Goal: Transaction & Acquisition: Obtain resource

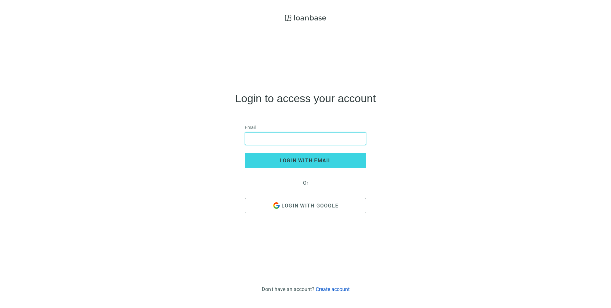
click at [297, 135] on input "email" at bounding box center [305, 138] width 113 height 12
type input "**********"
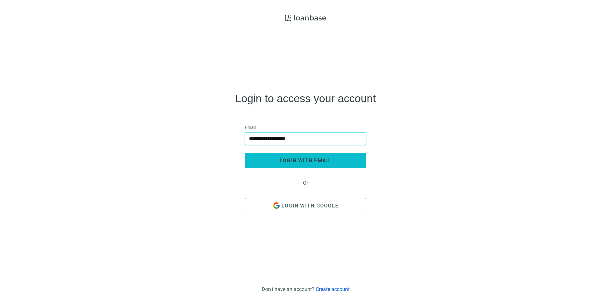
click at [250, 162] on button "login with email" at bounding box center [306, 160] width 122 height 15
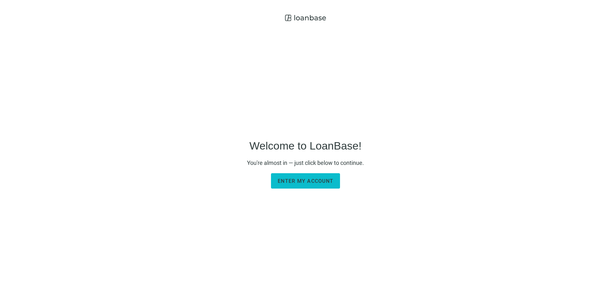
click at [290, 177] on button "Enter my account" at bounding box center [305, 180] width 69 height 15
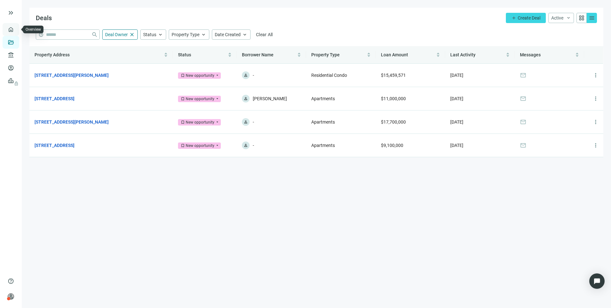
click at [16, 28] on link "Overview" at bounding box center [25, 29] width 19 height 5
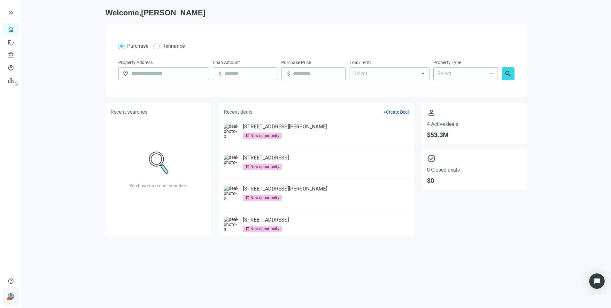
click at [11, 294] on span "person" at bounding box center [11, 296] width 6 height 6
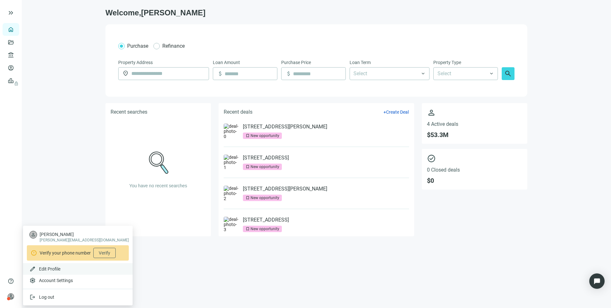
click at [44, 269] on span "Edit Profile" at bounding box center [49, 268] width 21 height 5
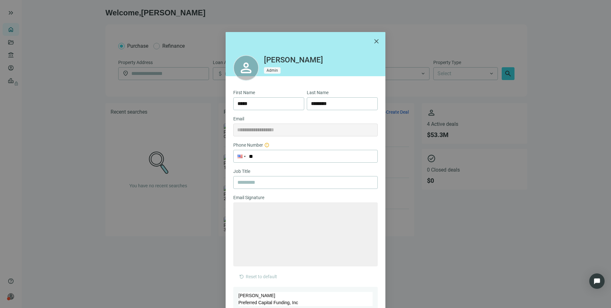
type textarea "**********"
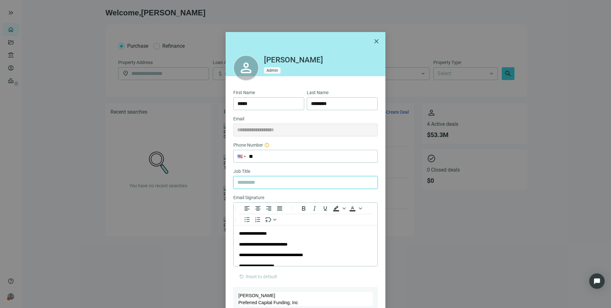
click at [263, 177] on input "text" at bounding box center [306, 182] width 136 height 12
click at [344, 269] on div "Email Signature To open the popup, press Shift+Enter To open the popup, press S…" at bounding box center [305, 232] width 145 height 77
click at [376, 43] on span "close" at bounding box center [377, 41] width 8 height 8
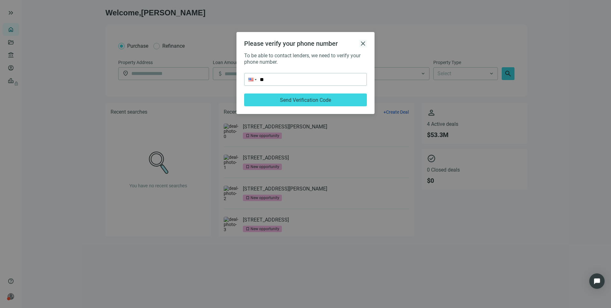
click at [363, 44] on span "close" at bounding box center [363, 44] width 8 height 8
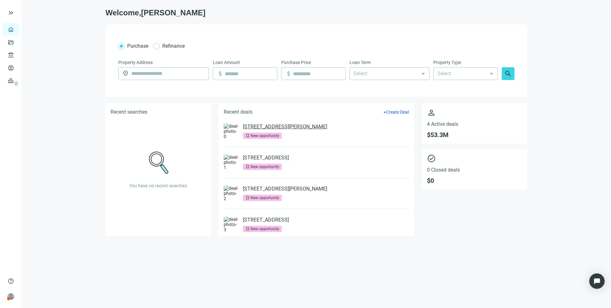
click at [291, 126] on link "[STREET_ADDRESS][PERSON_NAME]" at bounding box center [285, 126] width 84 height 6
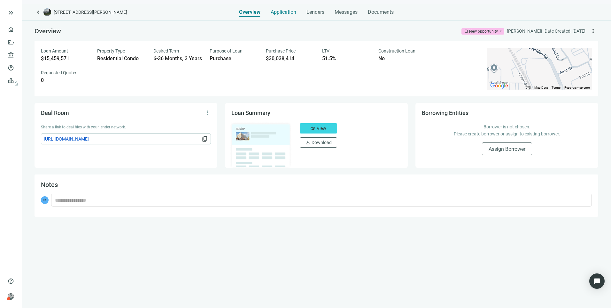
click at [285, 16] on div "Application" at bounding box center [284, 10] width 26 height 13
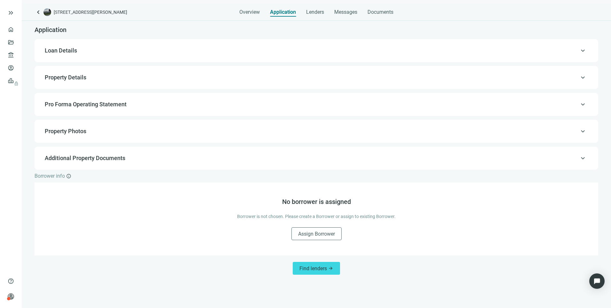
click at [583, 158] on span "keyboard_arrow_up" at bounding box center [583, 158] width 8 height 0
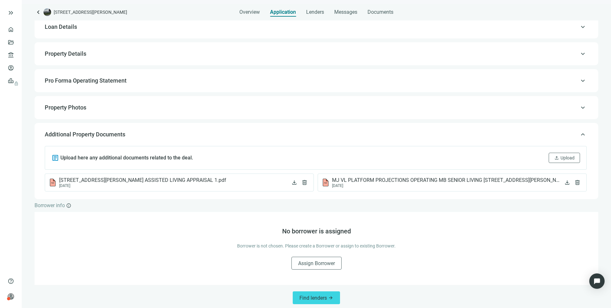
scroll to position [27, 0]
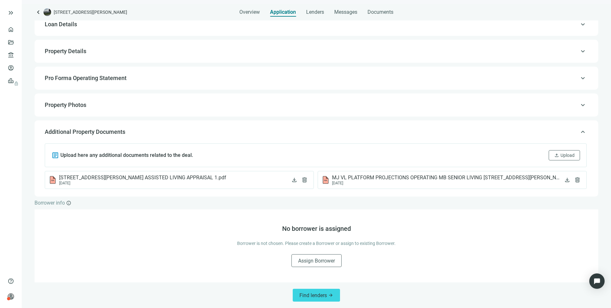
click at [579, 78] on span "keyboard_arrow_up" at bounding box center [583, 78] width 8 height 0
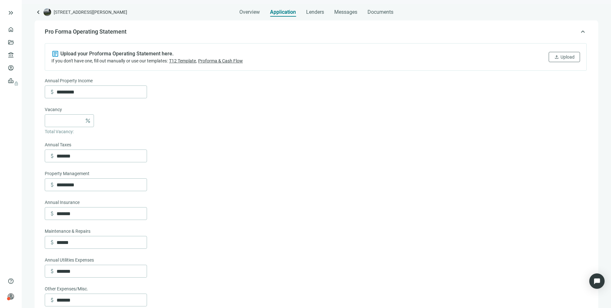
scroll to position [41, 0]
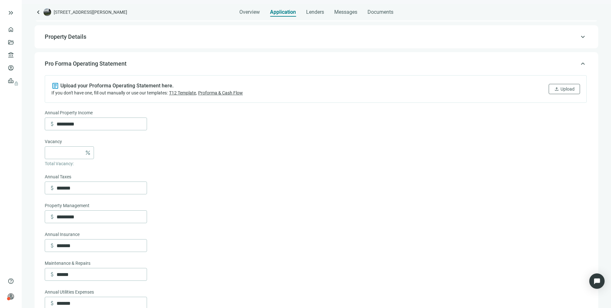
click at [579, 64] on span "keyboard_arrow_up" at bounding box center [583, 64] width 8 height 0
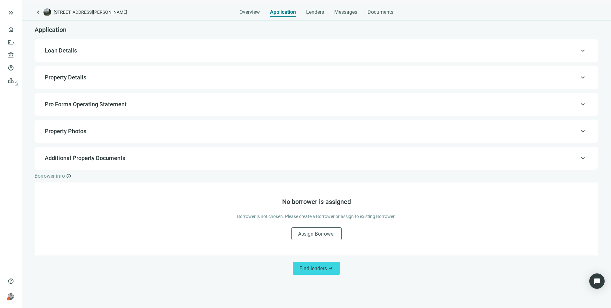
click at [36, 10] on span "keyboard_arrow_left" at bounding box center [39, 12] width 8 height 8
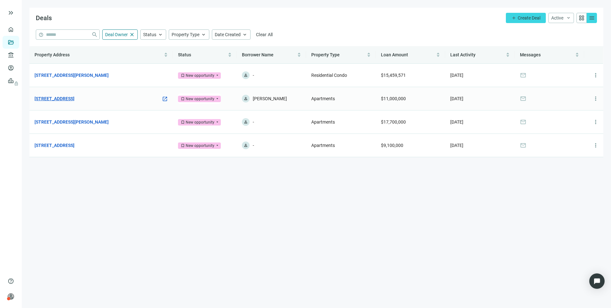
click at [68, 97] on link "[STREET_ADDRESS]" at bounding box center [55, 98] width 40 height 7
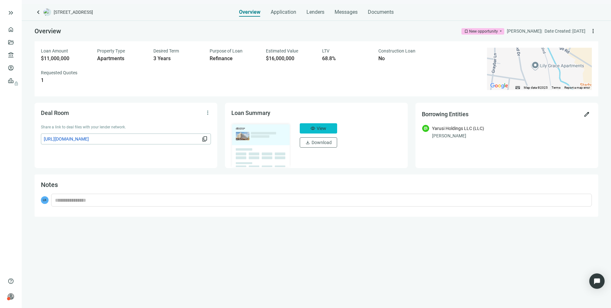
click at [316, 126] on button "visibility View" at bounding box center [318, 128] width 37 height 10
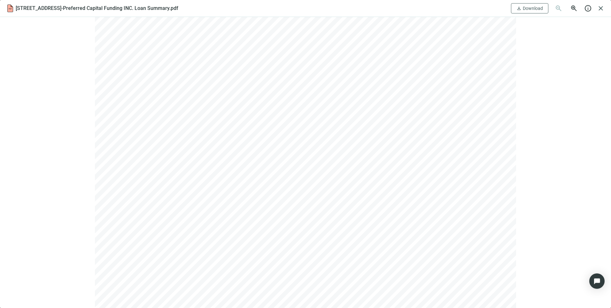
scroll to position [1215, 0]
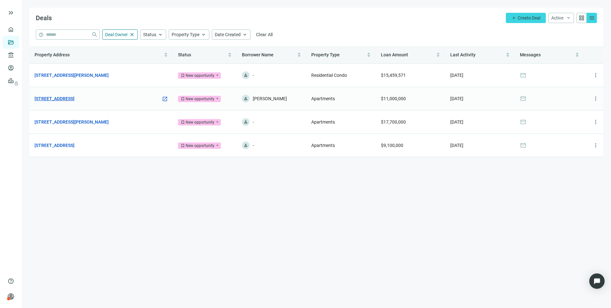
click at [75, 99] on link "[STREET_ADDRESS]" at bounding box center [55, 98] width 40 height 7
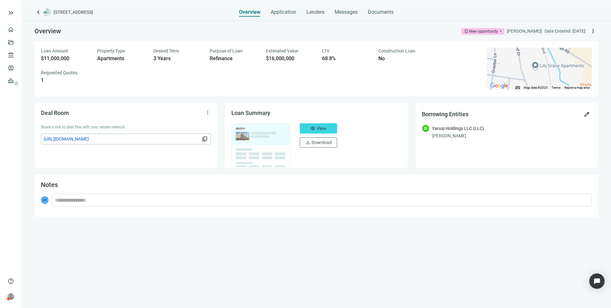
click at [284, 19] on div "keyboard_arrow_left [STREET_ADDRESS] Overview Application Lenders Messages Docu…" at bounding box center [317, 156] width 590 height 304
click at [284, 11] on span "Application" at bounding box center [284, 12] width 26 height 6
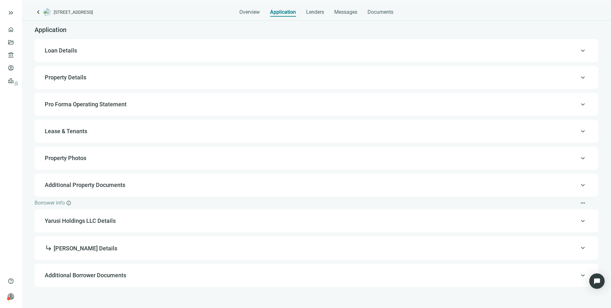
click at [63, 52] on span "Loan Details" at bounding box center [61, 50] width 32 height 7
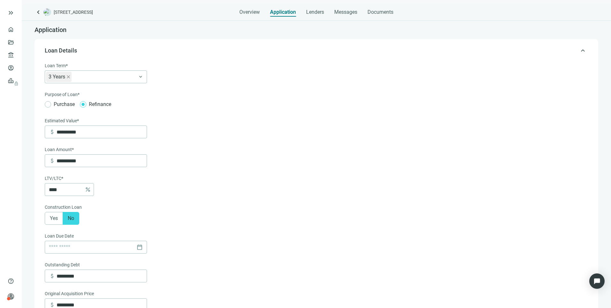
type input "**********"
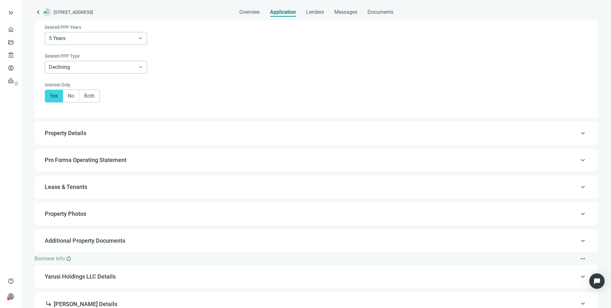
scroll to position [499, 0]
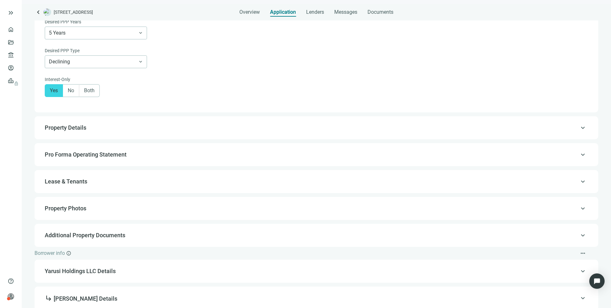
click at [83, 131] on span "Property Details" at bounding box center [66, 127] width 42 height 7
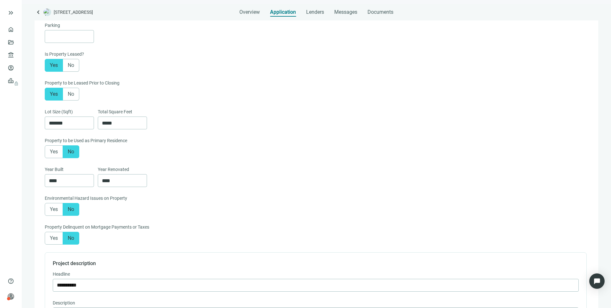
scroll to position [365, 0]
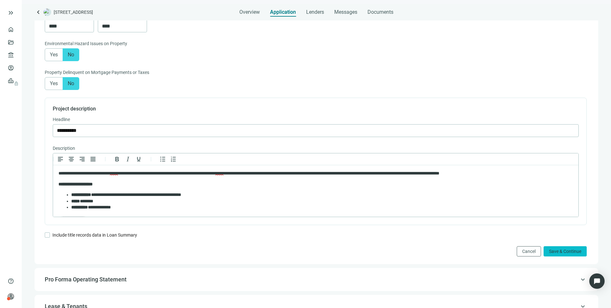
click at [564, 254] on span "Save & Continue" at bounding box center [565, 250] width 32 height 5
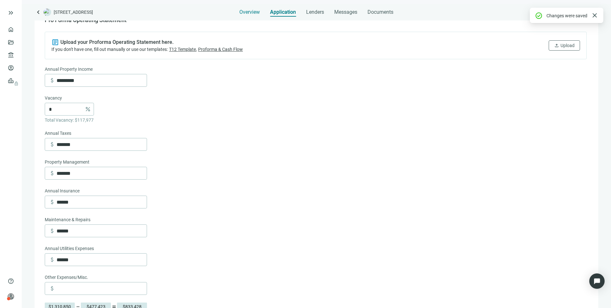
scroll to position [73, 0]
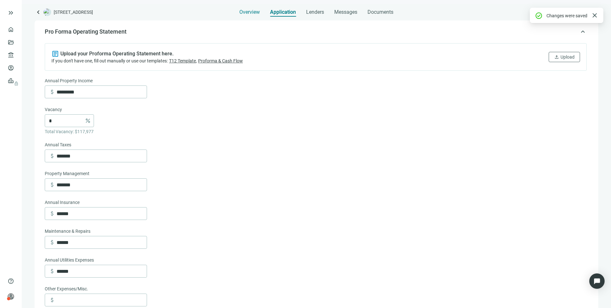
click at [245, 14] on span "Overview" at bounding box center [250, 12] width 20 height 6
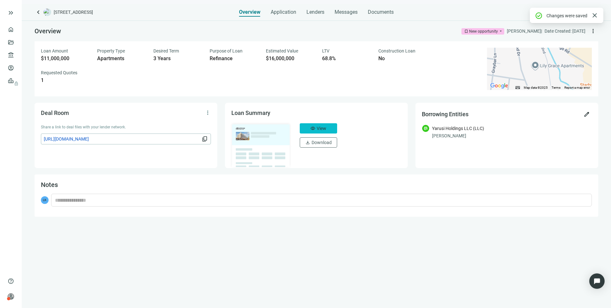
click at [305, 125] on button "visibility View" at bounding box center [318, 128] width 37 height 10
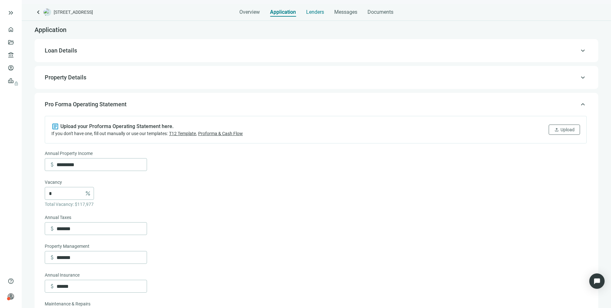
click at [316, 10] on span "Lenders" at bounding box center [315, 12] width 18 height 6
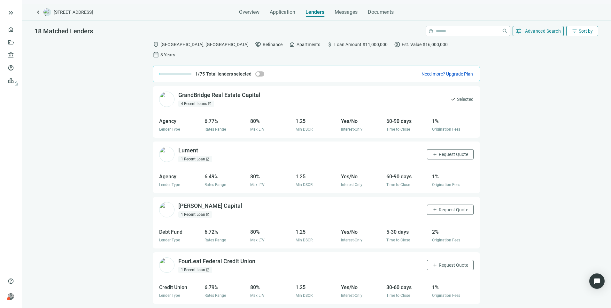
click at [576, 33] on span "filter_list" at bounding box center [575, 31] width 6 height 6
click at [566, 57] on div "Active Lenders" at bounding box center [569, 57] width 45 height 6
click at [582, 34] on button "filter_list Sort by" at bounding box center [583, 31] width 32 height 10
click at [574, 46] on div "Best Match" at bounding box center [569, 46] width 45 height 6
click at [354, 11] on span "Messages" at bounding box center [346, 12] width 23 height 6
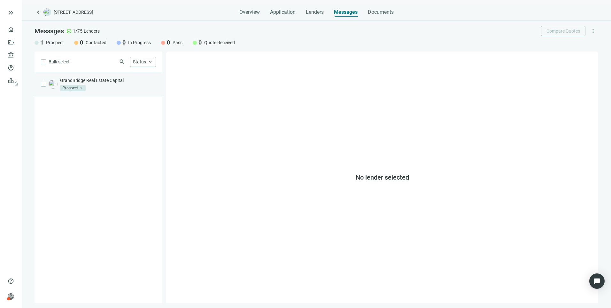
click at [98, 88] on div "GrandBridge Real Estate Capital Prospect arrow_drop_down" at bounding box center [108, 84] width 96 height 14
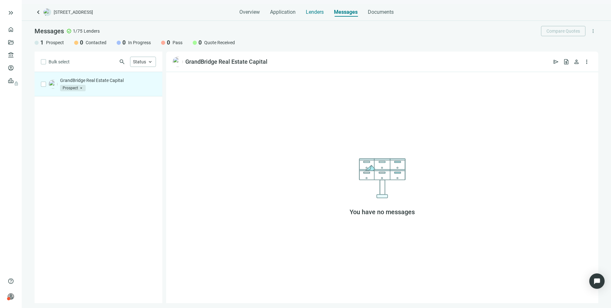
click at [317, 12] on span "Lenders" at bounding box center [315, 12] width 18 height 6
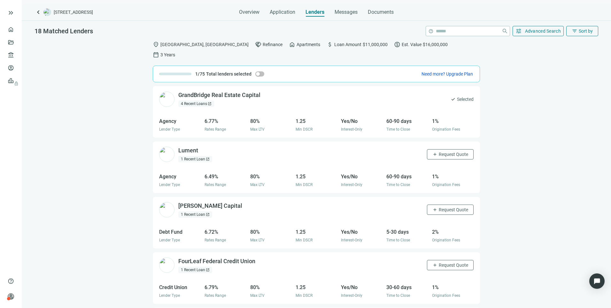
click at [88, 122] on div "GrandBridge Real Estate Capital open_in_new 4 Recent Loans open_in_new check Se…" at bounding box center [317, 202] width 590 height 232
click at [463, 167] on div "Lument open_in_new 1 Recent Loan open_in_new add Request Quote Agency Lender Ty…" at bounding box center [316, 166] width 327 height 51
click at [285, 15] on span "Application" at bounding box center [283, 12] width 26 height 6
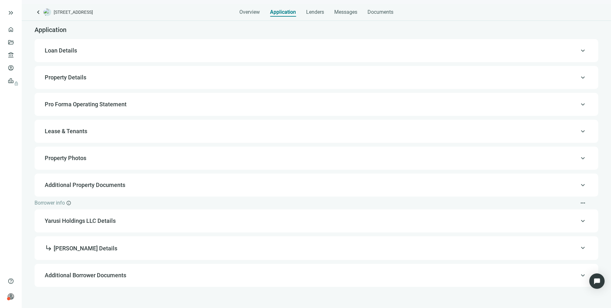
click at [80, 74] on div "keyboard_arrow_up Property Details" at bounding box center [316, 77] width 551 height 15
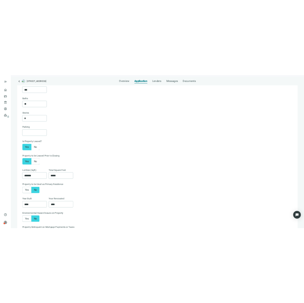
scroll to position [142, 0]
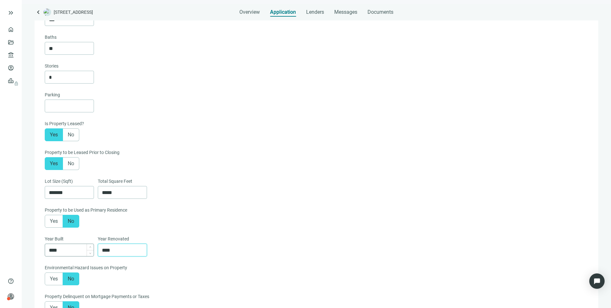
drag, startPoint x: 126, startPoint y: 256, endPoint x: 90, endPoint y: 256, distance: 35.5
click at [90, 256] on div "Year Built **** Year Renovated ****" at bounding box center [316, 249] width 542 height 29
click at [235, 220] on div "Yes No" at bounding box center [316, 221] width 542 height 13
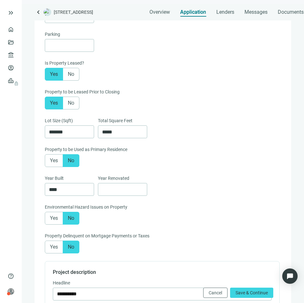
scroll to position [206, 0]
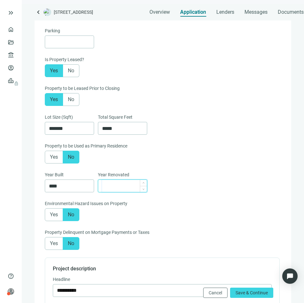
click at [118, 184] on input at bounding box center [124, 186] width 45 height 12
type input "*"
type input "*******"
click at [161, 162] on div "Yes No" at bounding box center [162, 157] width 235 height 13
click at [128, 186] on input at bounding box center [124, 186] width 45 height 12
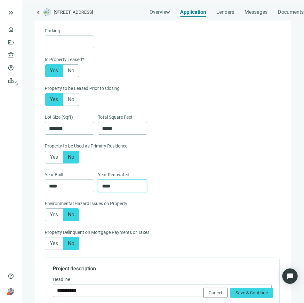
type input "****"
click at [179, 163] on div "Yes No" at bounding box center [162, 157] width 235 height 13
click at [118, 192] on input "****" at bounding box center [124, 186] width 45 height 12
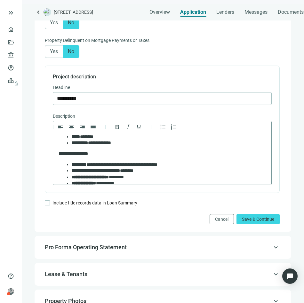
scroll to position [92, 0]
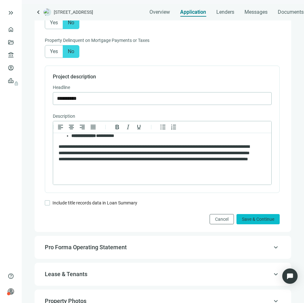
click at [242, 221] on span "Save & Continue" at bounding box center [258, 218] width 32 height 5
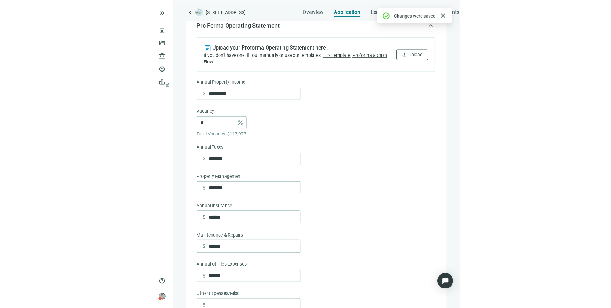
scroll to position [73, 0]
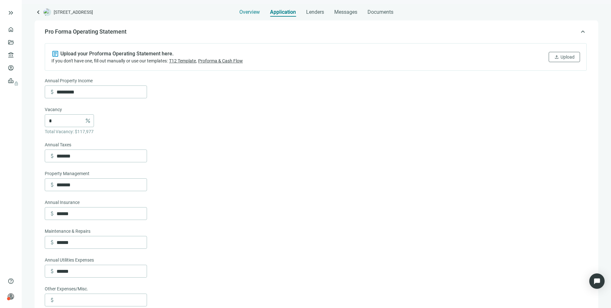
click at [241, 12] on span "Overview" at bounding box center [250, 12] width 20 height 6
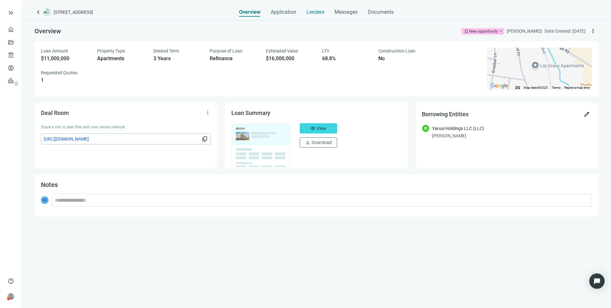
click at [315, 14] on span "Lenders" at bounding box center [316, 12] width 18 height 6
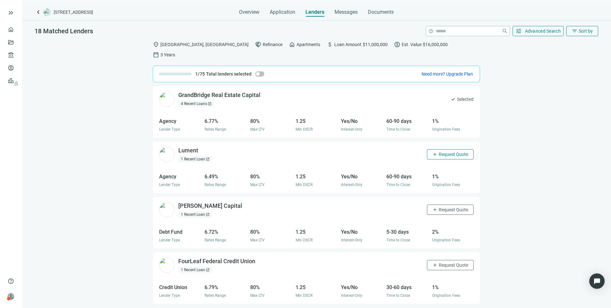
click at [439, 152] on span "Request Quote" at bounding box center [453, 154] width 29 height 5
click at [444, 207] on span "Request Quote" at bounding box center [453, 209] width 29 height 5
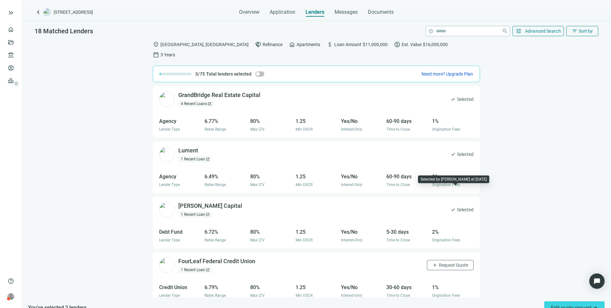
scroll to position [32, 0]
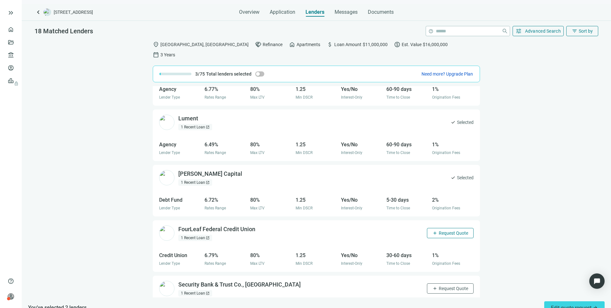
click at [445, 228] on button "add Request Quote" at bounding box center [450, 233] width 47 height 10
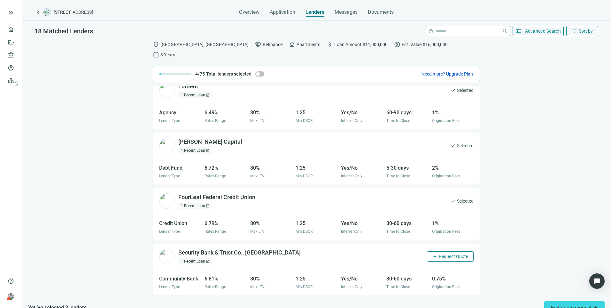
click at [446, 254] on span "Request Quote" at bounding box center [453, 256] width 29 height 5
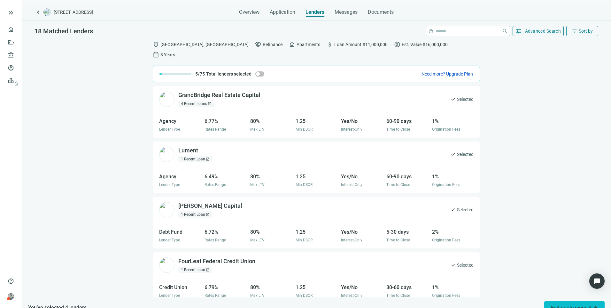
click at [554, 304] on span "Edit quote request arrow_forward" at bounding box center [574, 307] width 47 height 6
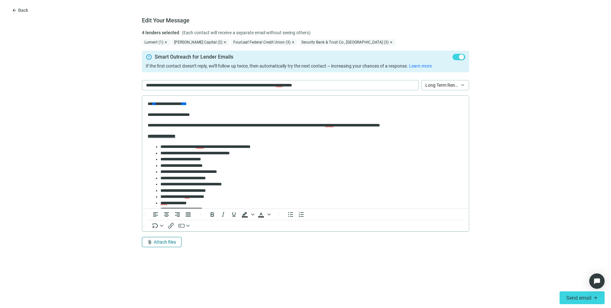
click at [170, 239] on span "Attach files" at bounding box center [165, 241] width 22 height 5
click at [170, 218] on span "Сhoose from deal documents" at bounding box center [176, 217] width 58 height 5
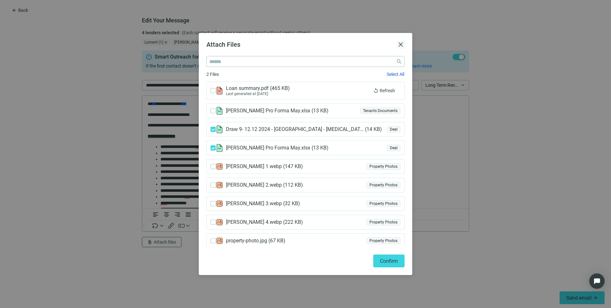
click at [402, 41] on span "close" at bounding box center [401, 45] width 8 height 8
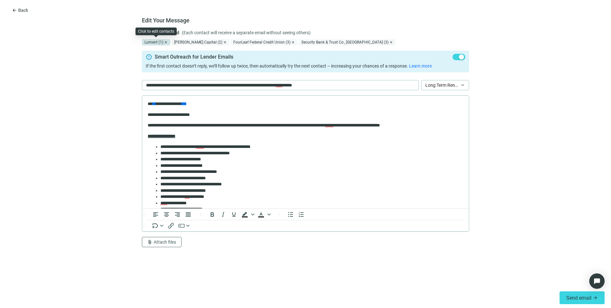
click at [156, 41] on div "Lument (1)" at bounding box center [156, 42] width 28 height 6
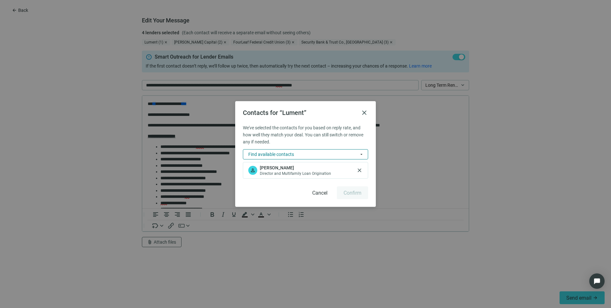
click at [323, 154] on button "Find available contacts arrow_drop_down" at bounding box center [305, 154] width 125 height 10
click at [494, 153] on div "Contacts for “Lument” close We've selected the contacts for you based on reply …" at bounding box center [305, 154] width 611 height 308
click at [294, 174] on span "Director and Multifamily Loan Origination" at bounding box center [295, 173] width 71 height 5
click at [364, 113] on span "close" at bounding box center [365, 113] width 8 height 8
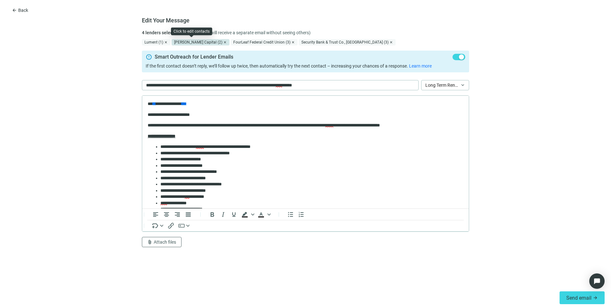
click at [192, 43] on div "Dwight Capital (2)" at bounding box center [201, 42] width 58 height 6
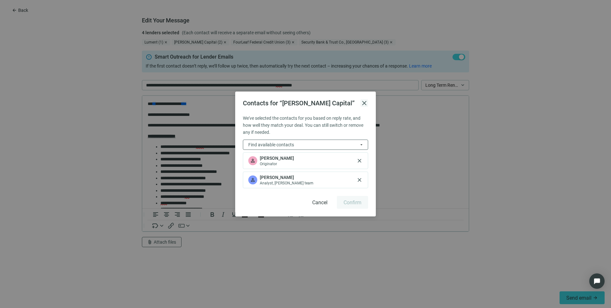
click at [361, 103] on span "close" at bounding box center [365, 103] width 8 height 8
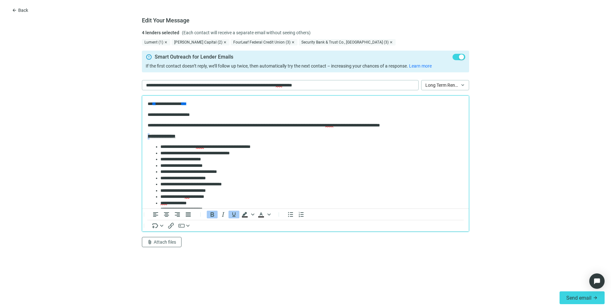
drag, startPoint x: 146, startPoint y: 130, endPoint x: 150, endPoint y: 130, distance: 3.6
click at [150, 130] on html "**********" at bounding box center [305, 284] width 327 height 377
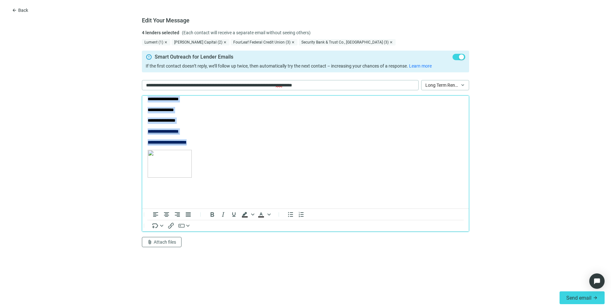
scroll to position [265, 0]
drag, startPoint x: 148, startPoint y: 130, endPoint x: 213, endPoint y: 159, distance: 71.6
click at [213, 159] on body "**********" at bounding box center [305, 19] width 317 height 367
click at [299, 148] on body "**********" at bounding box center [305, 19] width 317 height 367
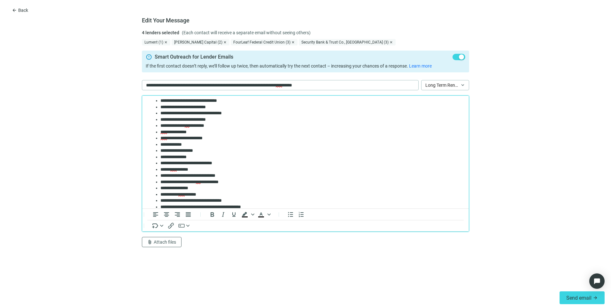
scroll to position [41, 0]
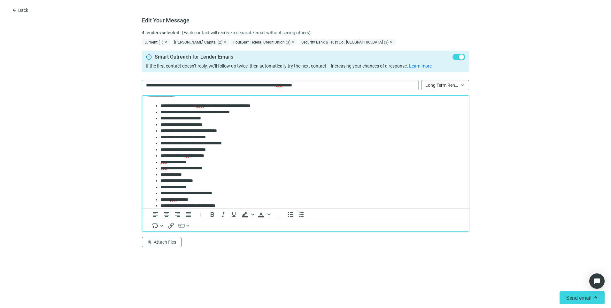
click at [441, 88] on span "Long Term Rental Loan - Purchase/Refinance" at bounding box center [446, 85] width 40 height 10
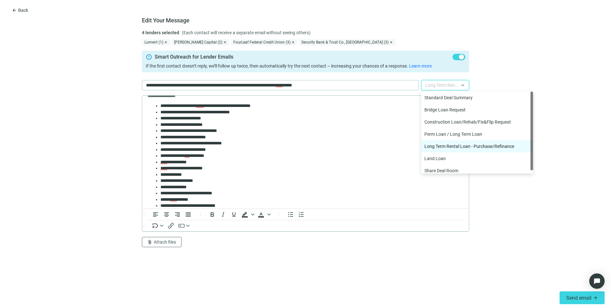
click at [521, 73] on form "**********" at bounding box center [305, 158] width 611 height 258
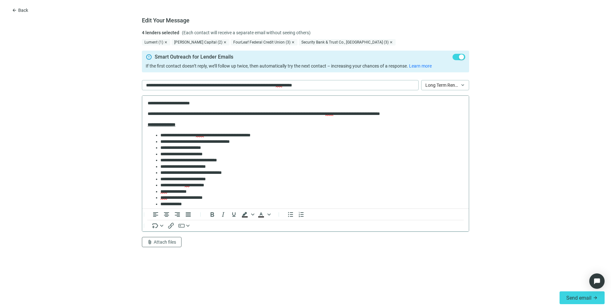
scroll to position [0, 0]
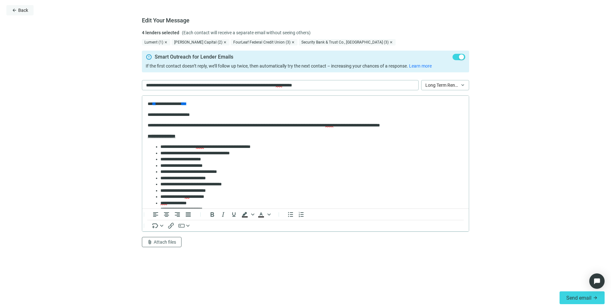
click at [18, 9] on button "arrow_back Back" at bounding box center [19, 10] width 27 height 10
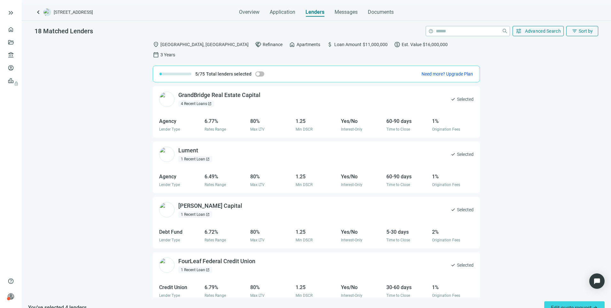
click at [287, 17] on div "keyboard_arrow_left 600 Dusan Blvd, Murfreesboro, TN 37129 Overview Application…" at bounding box center [317, 156] width 590 height 304
click at [285, 15] on span "Application" at bounding box center [283, 12] width 26 height 6
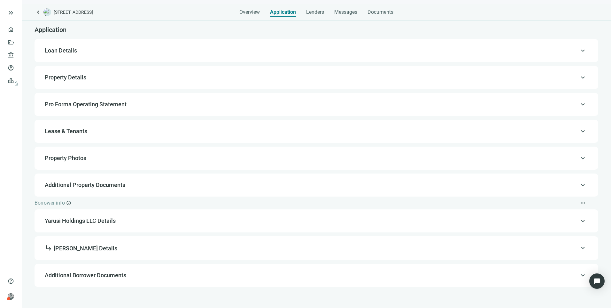
click at [66, 45] on div "keyboard_arrow_up Loan Details" at bounding box center [316, 50] width 551 height 15
type input "**********"
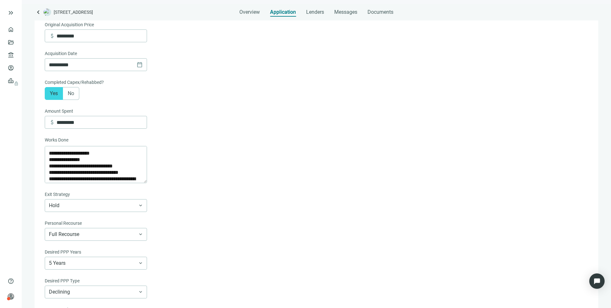
scroll to position [275, 0]
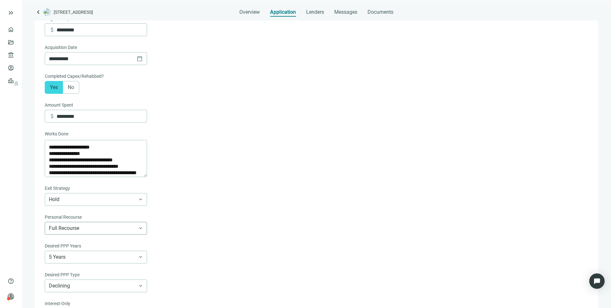
click at [92, 234] on span "Full Recourse" at bounding box center [96, 228] width 94 height 12
click at [195, 207] on form "**********" at bounding box center [316, 53] width 542 height 533
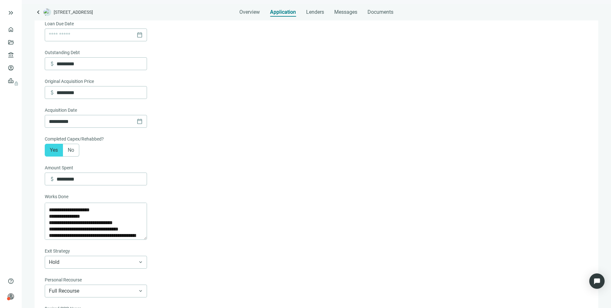
scroll to position [0, 0]
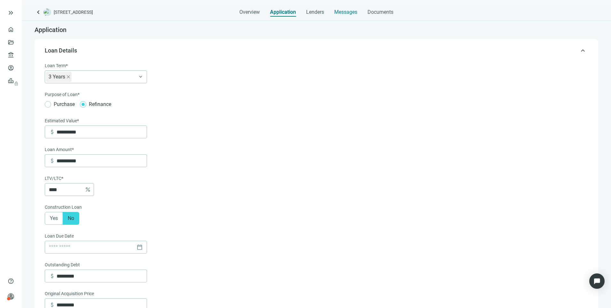
click at [345, 13] on span "Messages" at bounding box center [345, 12] width 23 height 6
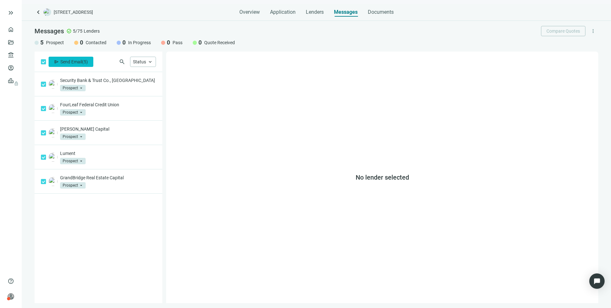
click at [82, 61] on span "Send Email" at bounding box center [71, 61] width 22 height 5
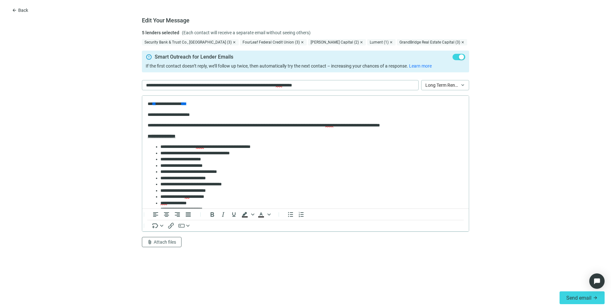
click at [451, 124] on p "**********" at bounding box center [303, 125] width 311 height 6
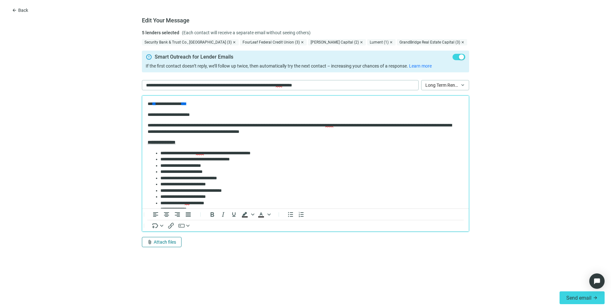
click at [169, 243] on span "Attach files" at bounding box center [165, 241] width 22 height 5
click at [161, 215] on span "Сhoose from deal documents" at bounding box center [176, 217] width 58 height 5
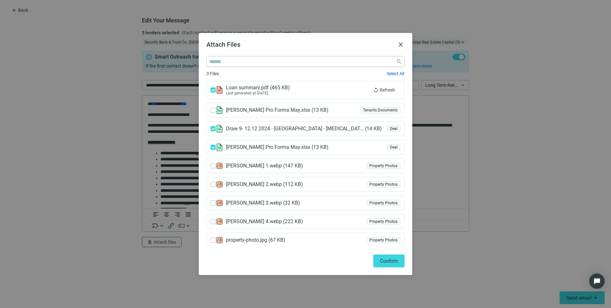
scroll to position [1, 0]
click at [391, 260] on span "Confirm" at bounding box center [389, 261] width 18 height 6
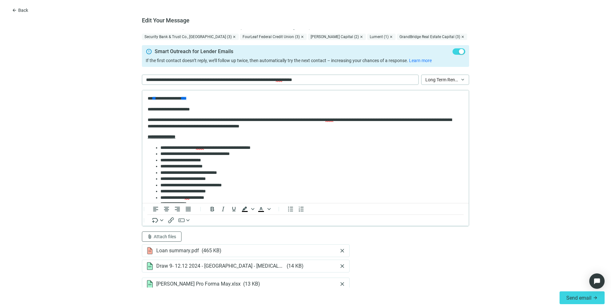
scroll to position [0, 0]
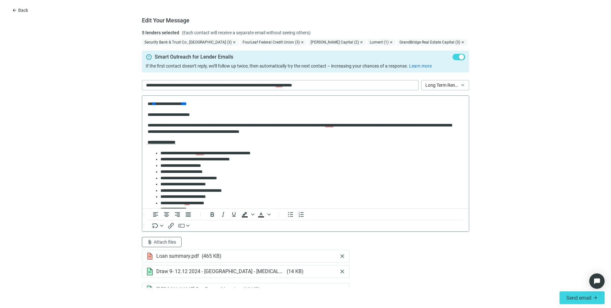
click at [347, 132] on p "**********" at bounding box center [303, 128] width 311 height 12
click at [584, 296] on span "Send email" at bounding box center [579, 297] width 25 height 6
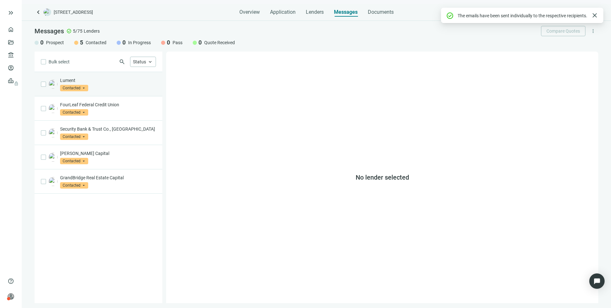
click at [76, 85] on span "Contacted" at bounding box center [74, 88] width 28 height 6
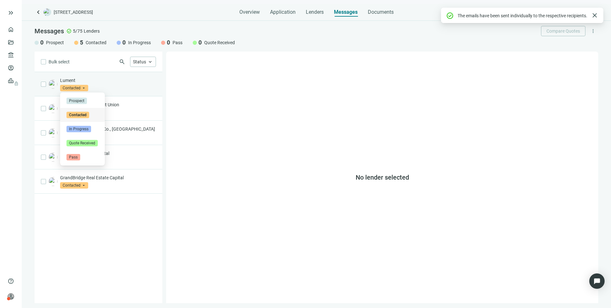
click at [162, 90] on div "Lument contacted Contacted arrow_drop_down prospect contacted in_progress Prosp…" at bounding box center [99, 84] width 128 height 24
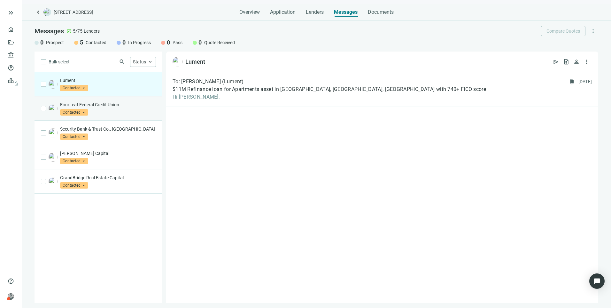
click at [135, 104] on p "FourLeaf Federal Credit Union" at bounding box center [108, 104] width 96 height 6
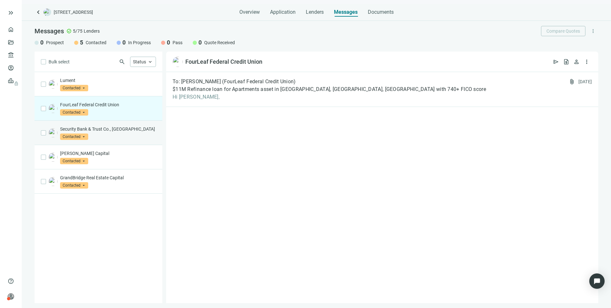
click at [132, 126] on p "Security Bank & Trust Co., [GEOGRAPHIC_DATA]" at bounding box center [108, 129] width 96 height 6
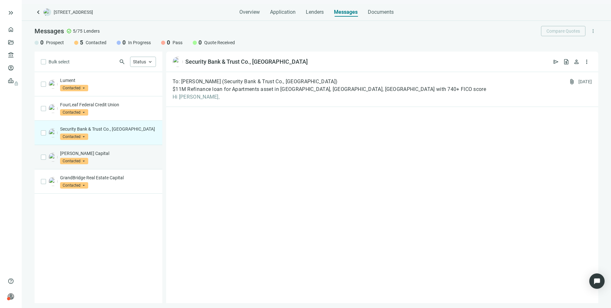
click at [131, 158] on div "Dwight Capital Contacted arrow_drop_down" at bounding box center [108, 157] width 96 height 14
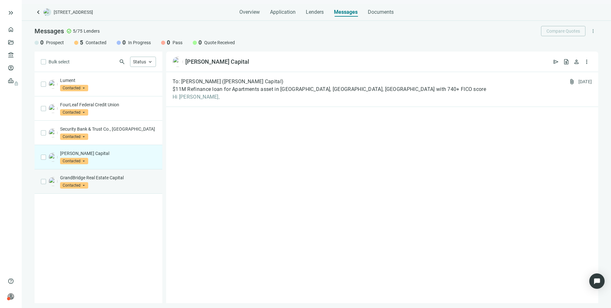
click at [133, 183] on div "GrandBridge Real Estate Capital Contacted arrow_drop_down" at bounding box center [108, 181] width 96 height 14
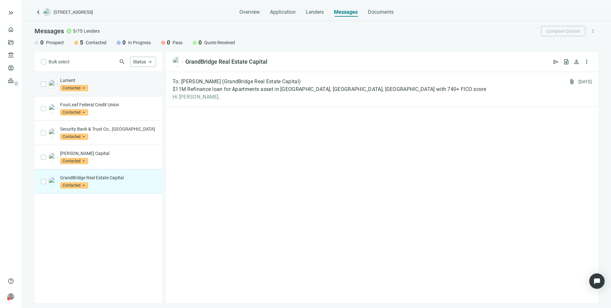
click at [121, 86] on div "Lument Contacted arrow_drop_down prospect contacted in_progress Prospect Contac…" at bounding box center [108, 84] width 96 height 14
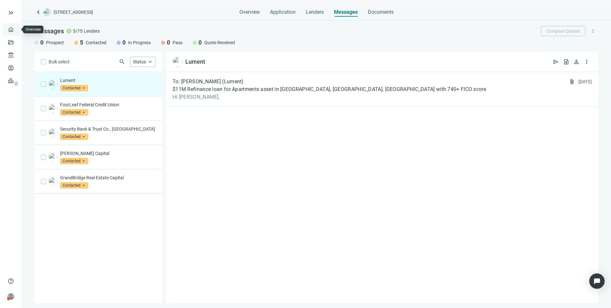
click at [16, 30] on link "Overview" at bounding box center [25, 29] width 19 height 5
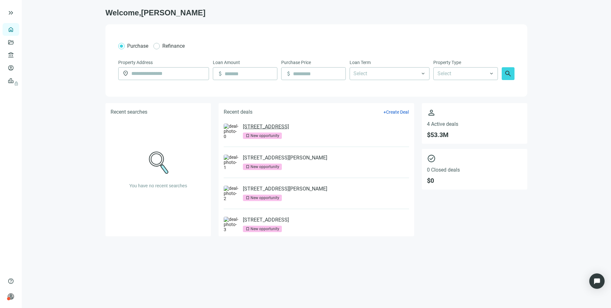
click at [289, 126] on link "[STREET_ADDRESS]" at bounding box center [266, 126] width 46 height 6
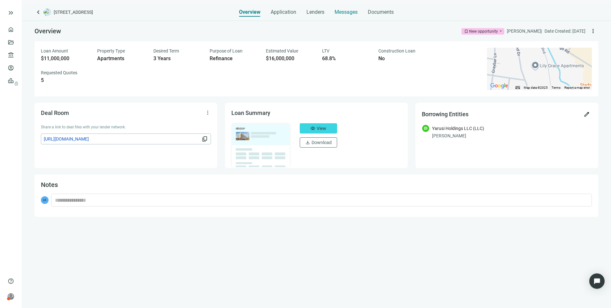
click at [345, 13] on span "Messages" at bounding box center [346, 12] width 23 height 6
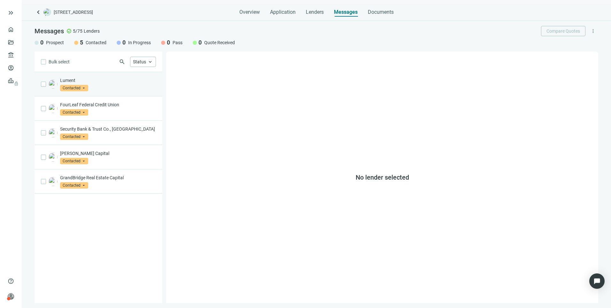
click at [133, 82] on p "Lument" at bounding box center [108, 80] width 96 height 6
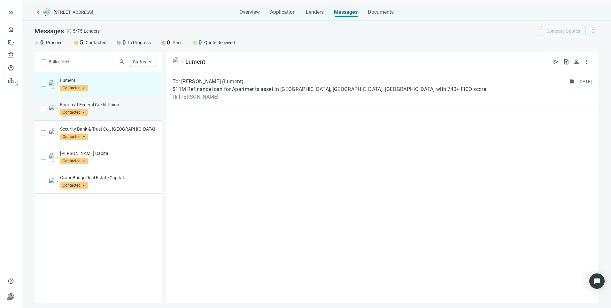
click at [128, 113] on div "FourLeaf Federal Credit Union Contacted arrow_drop_down" at bounding box center [108, 108] width 96 height 14
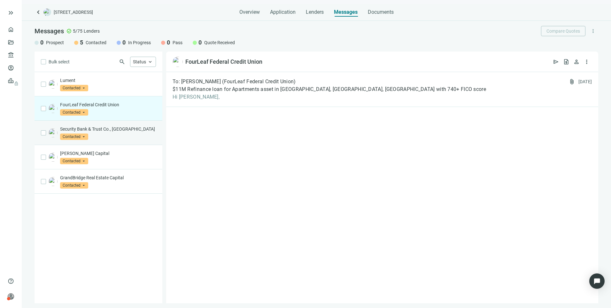
click at [127, 131] on p "Security Bank & Trust Co., [GEOGRAPHIC_DATA]" at bounding box center [108, 129] width 96 height 6
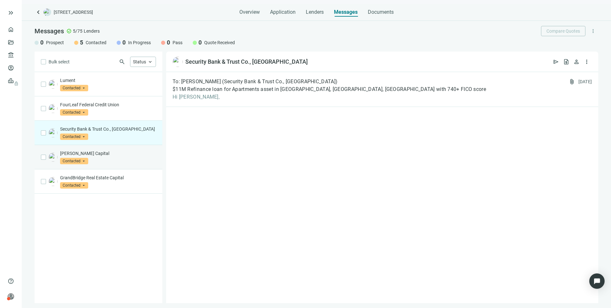
click at [122, 156] on p "[PERSON_NAME] Capital" at bounding box center [108, 153] width 96 height 6
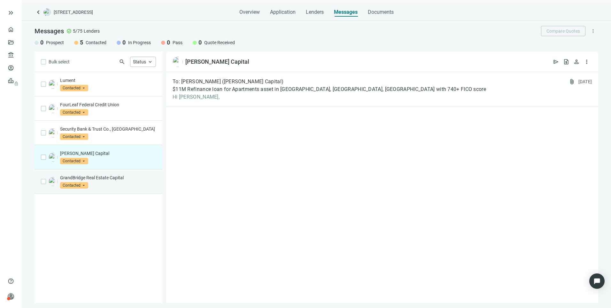
click at [122, 182] on div "GrandBridge Real Estate Capital Contacted arrow_drop_down" at bounding box center [108, 181] width 96 height 14
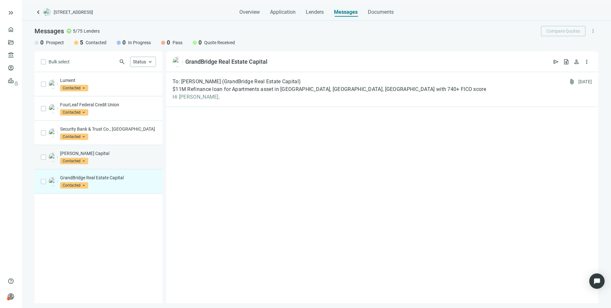
click at [119, 163] on div "Dwight Capital Contacted arrow_drop_down" at bounding box center [108, 157] width 96 height 14
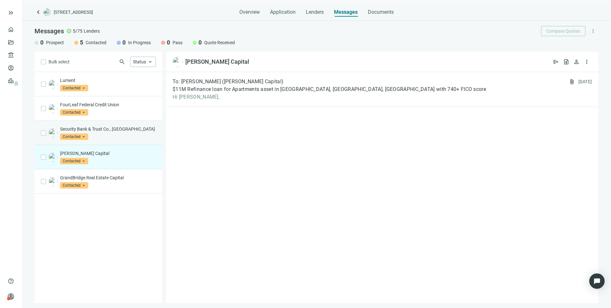
click at [134, 137] on div "Security Bank & Trust Co., MN Contacted arrow_drop_down" at bounding box center [108, 133] width 96 height 14
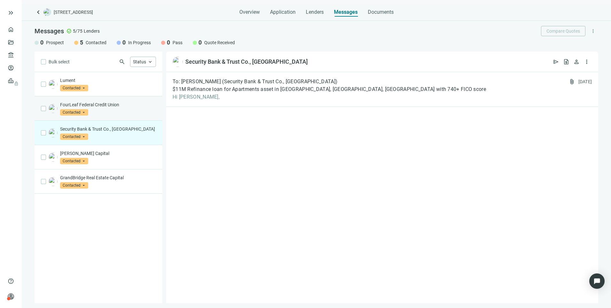
click at [134, 110] on div "FourLeaf Federal Credit Union Contacted arrow_drop_down" at bounding box center [108, 108] width 96 height 14
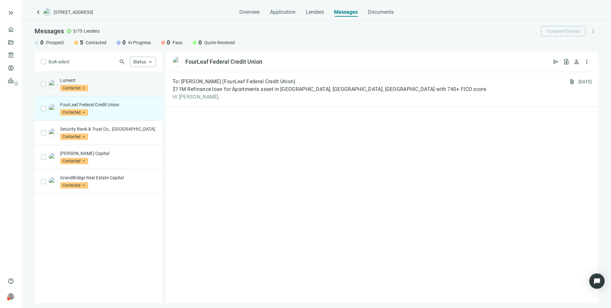
click at [122, 89] on div "Lument Contacted arrow_drop_down" at bounding box center [108, 84] width 96 height 14
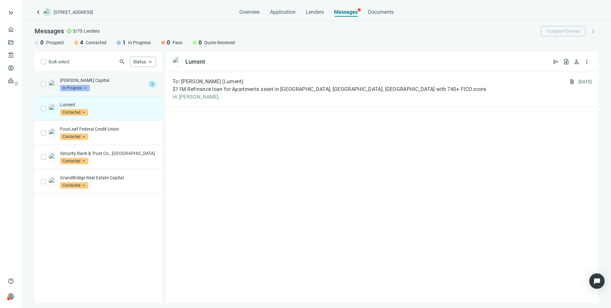
click at [104, 84] on div "Dwight Capital In Progress arrow_drop_down" at bounding box center [103, 84] width 86 height 14
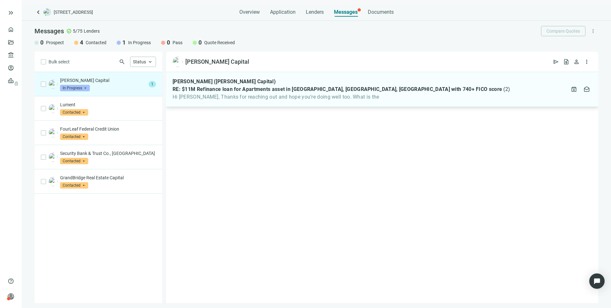
click at [305, 99] on span "Hi Larry, Thanks for reaching out and hope you’re doing well too. What is the" at bounding box center [342, 97] width 338 height 6
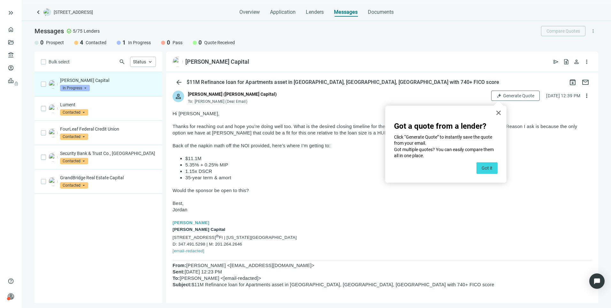
scroll to position [64, 0]
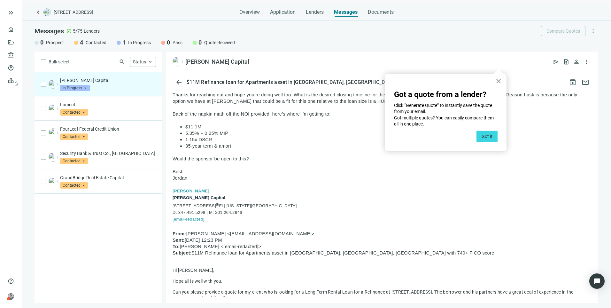
click at [499, 79] on button "×" at bounding box center [499, 81] width 6 height 10
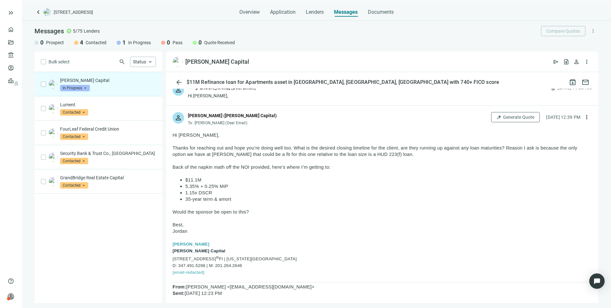
scroll to position [0, 0]
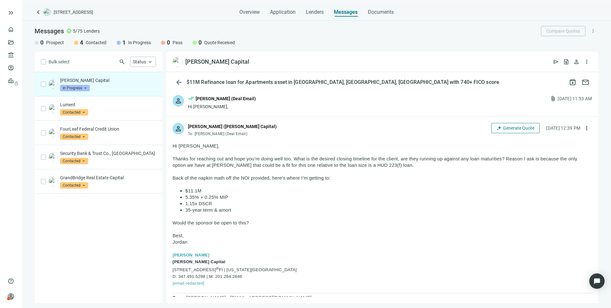
click at [503, 128] on span "Generate Quote" at bounding box center [518, 127] width 31 height 5
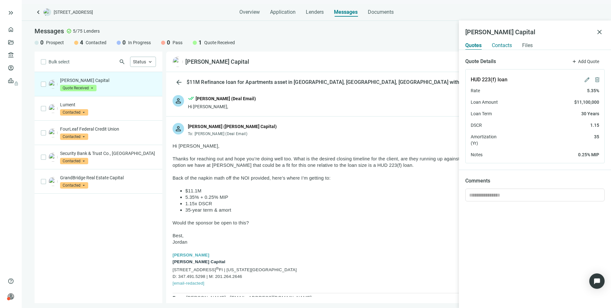
click at [505, 46] on span "Contacts" at bounding box center [502, 45] width 20 height 6
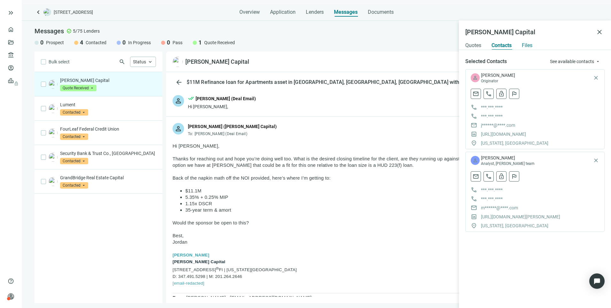
click at [532, 45] on span "Files" at bounding box center [527, 45] width 11 height 6
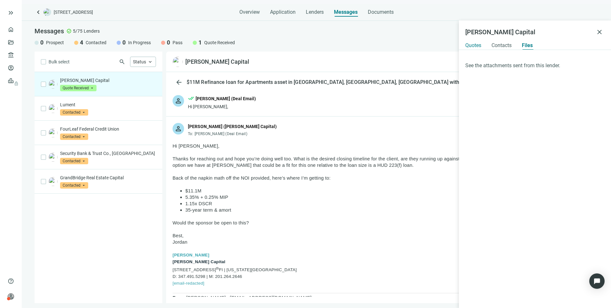
click at [472, 44] on span "Quotes" at bounding box center [474, 45] width 16 height 6
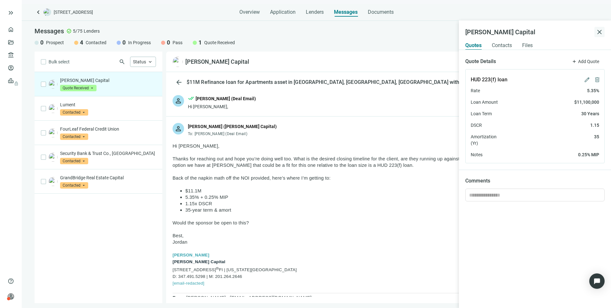
click at [598, 28] on span "close" at bounding box center [600, 32] width 8 height 8
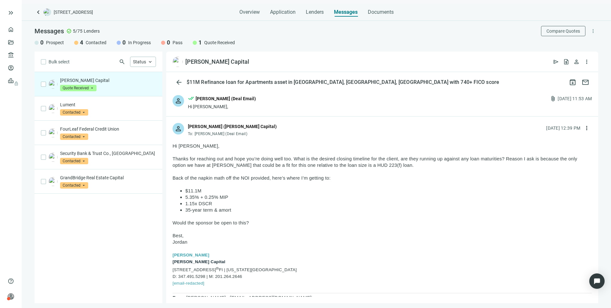
click at [209, 44] on span "Quote Received" at bounding box center [219, 42] width 31 height 6
click at [106, 79] on p "[PERSON_NAME] Capital" at bounding box center [108, 80] width 96 height 6
click at [565, 61] on span "request_quote" at bounding box center [566, 62] width 6 height 6
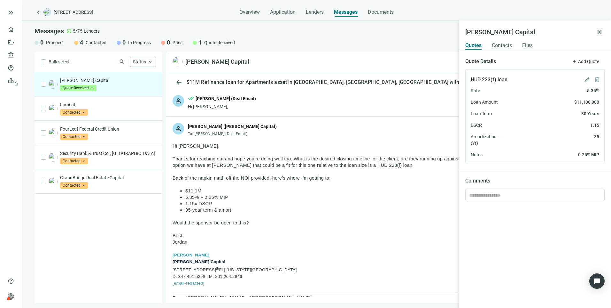
click at [383, 271] on p "787 Eleventh Ave | 10 th Fl | New York, NY 10019" at bounding box center [383, 269] width 420 height 8
